Goal: Task Accomplishment & Management: Use online tool/utility

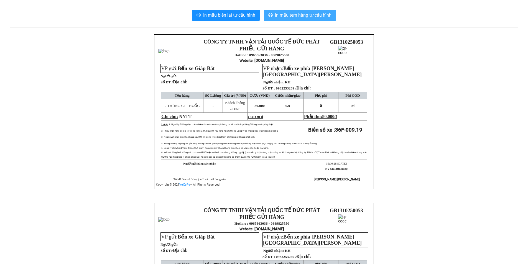
click at [322, 18] on span "In mẫu tem hàng tự cấu hình" at bounding box center [303, 15] width 57 height 7
click at [327, 17] on span "In mẫu tem hàng tự cấu hình" at bounding box center [303, 15] width 57 height 7
click at [289, 14] on span "In mẫu tem hàng tự cấu hình" at bounding box center [303, 15] width 57 height 7
